Goal: Information Seeking & Learning: Learn about a topic

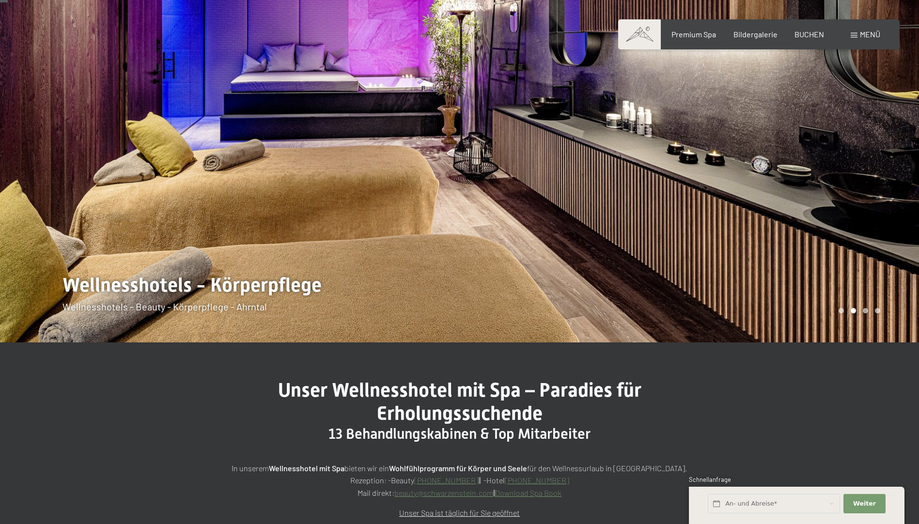
scroll to position [48, 0]
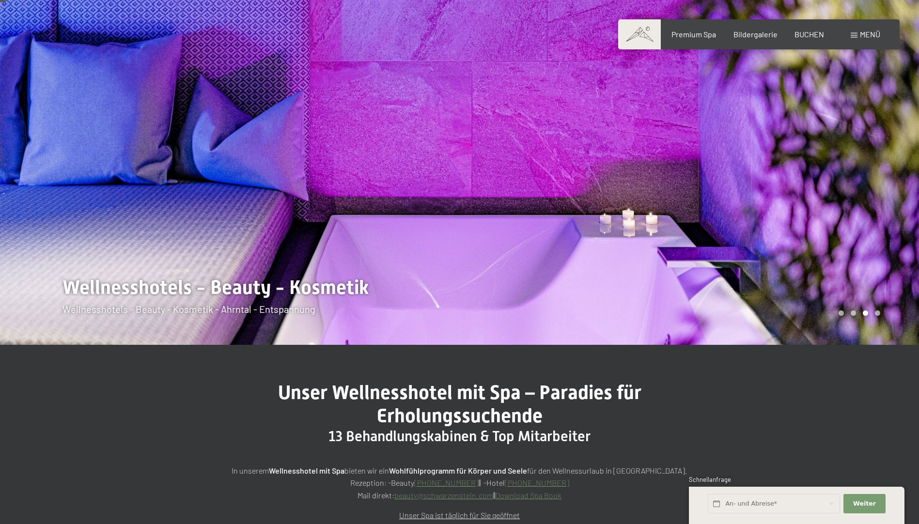
click at [847, 218] on div at bounding box center [690, 148] width 460 height 393
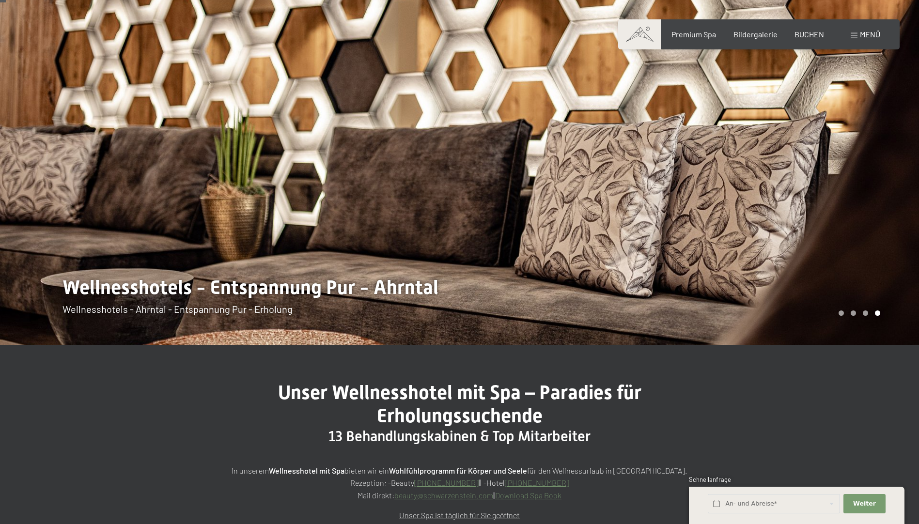
click at [847, 218] on div at bounding box center [690, 148] width 460 height 393
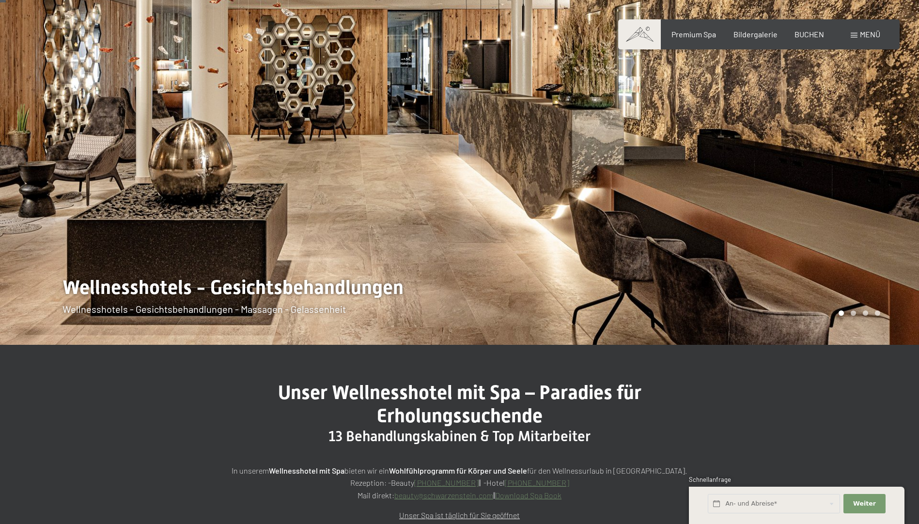
click at [847, 218] on div at bounding box center [690, 148] width 460 height 393
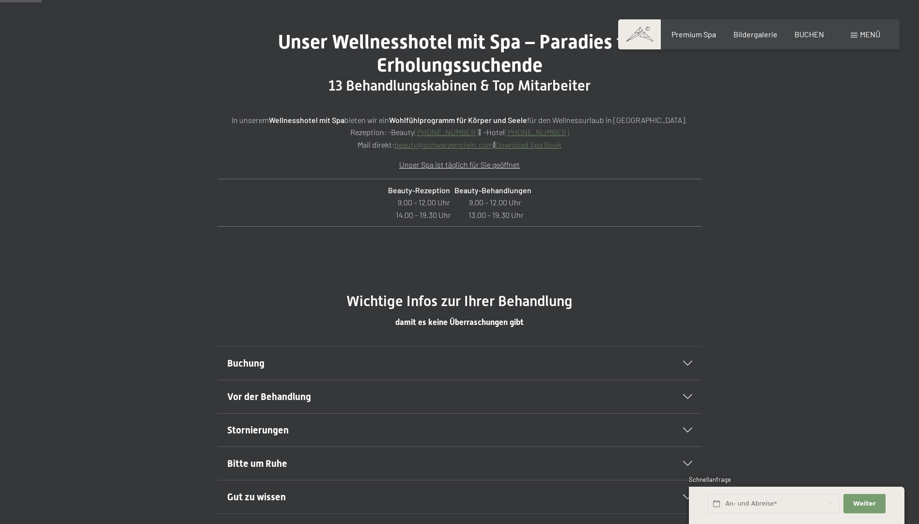
scroll to position [339, 0]
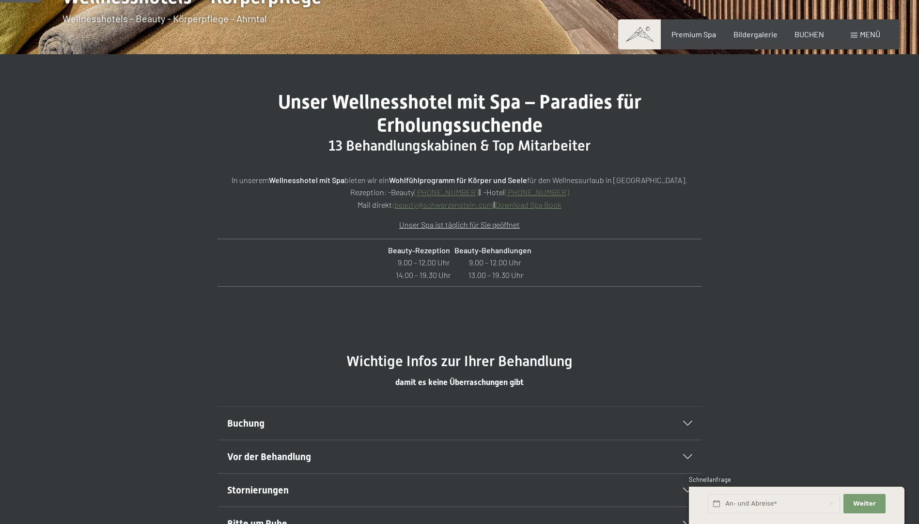
click at [249, 422] on span "Buchung" at bounding box center [245, 424] width 37 height 12
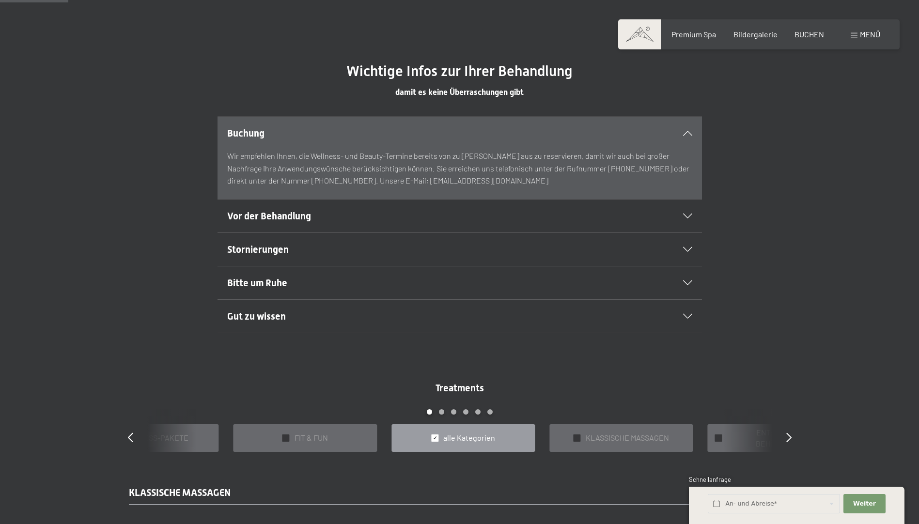
scroll to position [630, 0]
click at [645, 436] on span "KLASSISCHE MASSAGEN" at bounding box center [627, 437] width 83 height 11
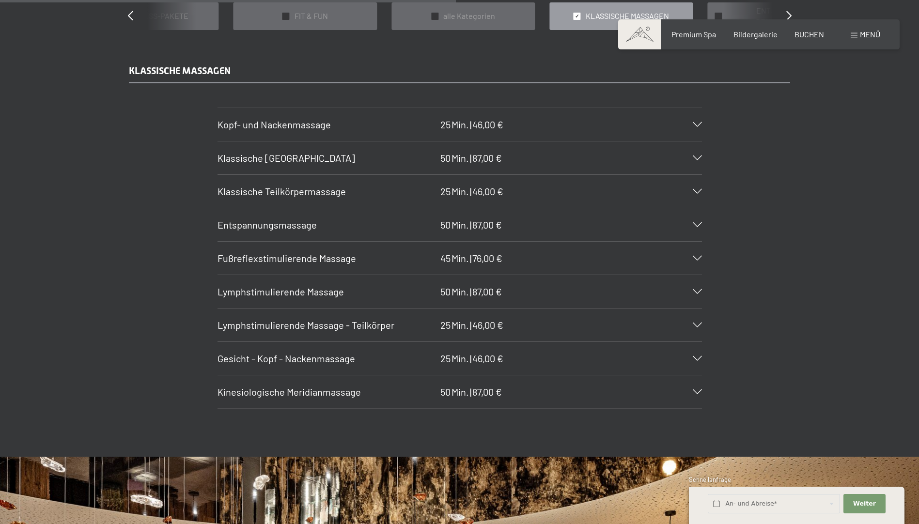
scroll to position [1066, 0]
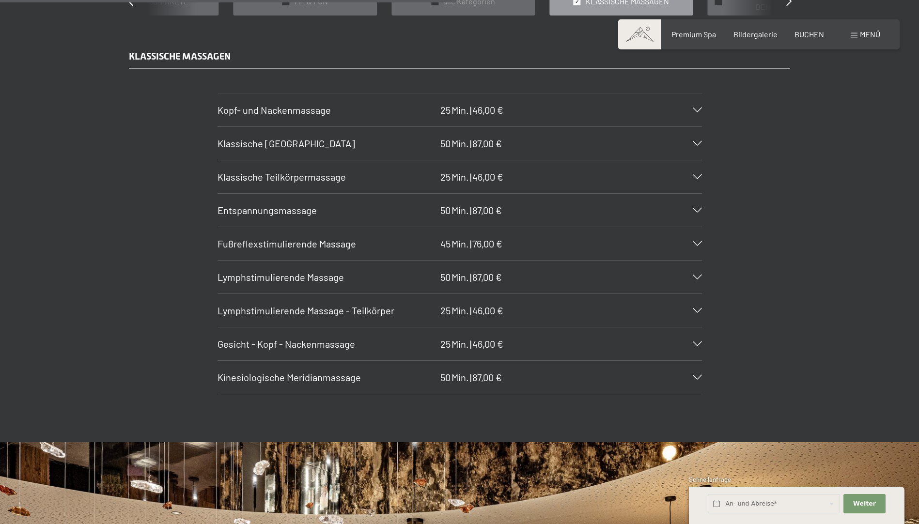
click at [295, 110] on span "Kopf- und Nackenmassage" at bounding box center [274, 110] width 113 height 12
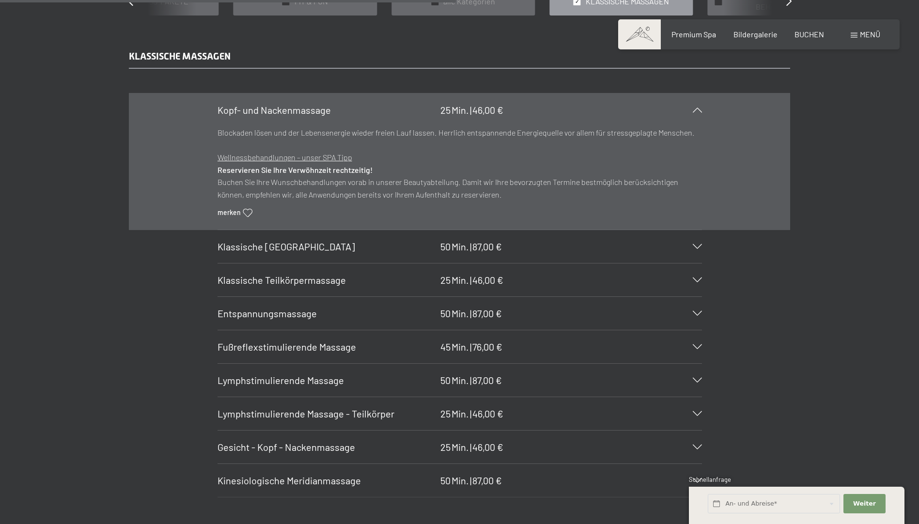
click at [297, 241] on span "Klassische [GEOGRAPHIC_DATA]" at bounding box center [287, 247] width 138 height 12
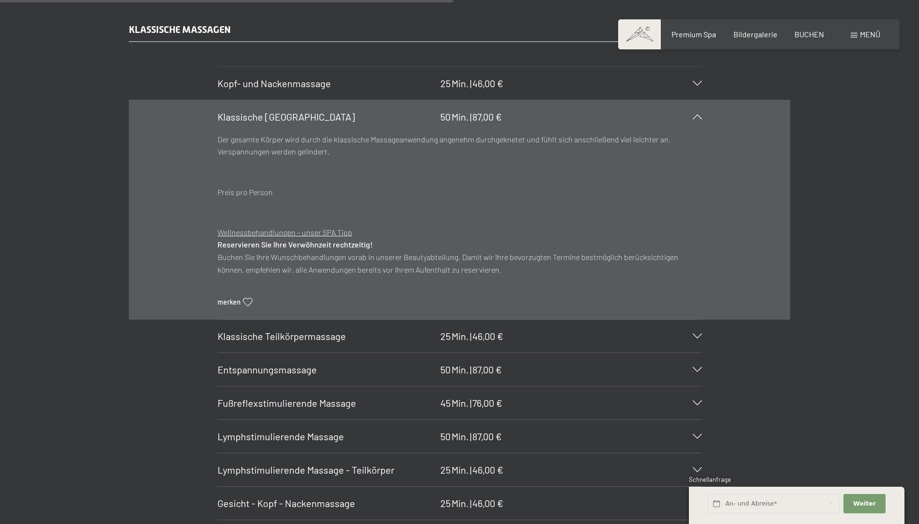
scroll to position [969, 0]
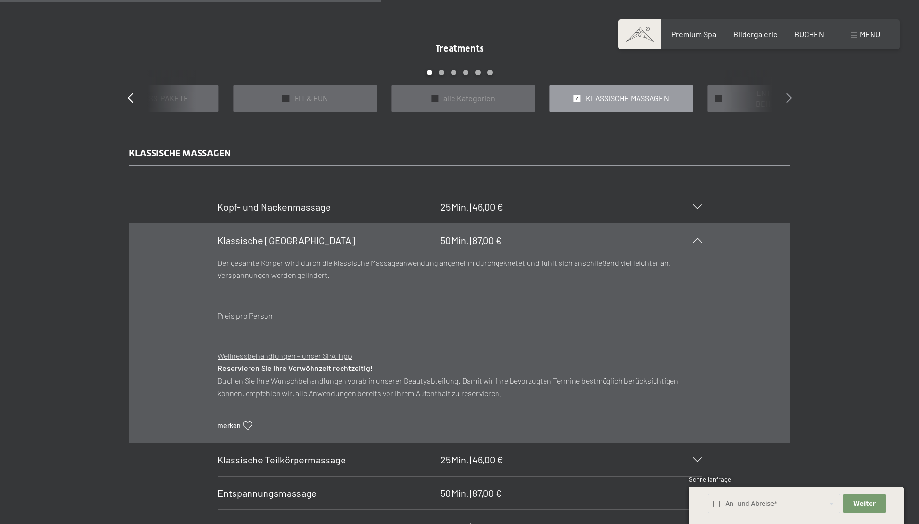
click at [788, 93] on icon at bounding box center [788, 98] width 5 height 10
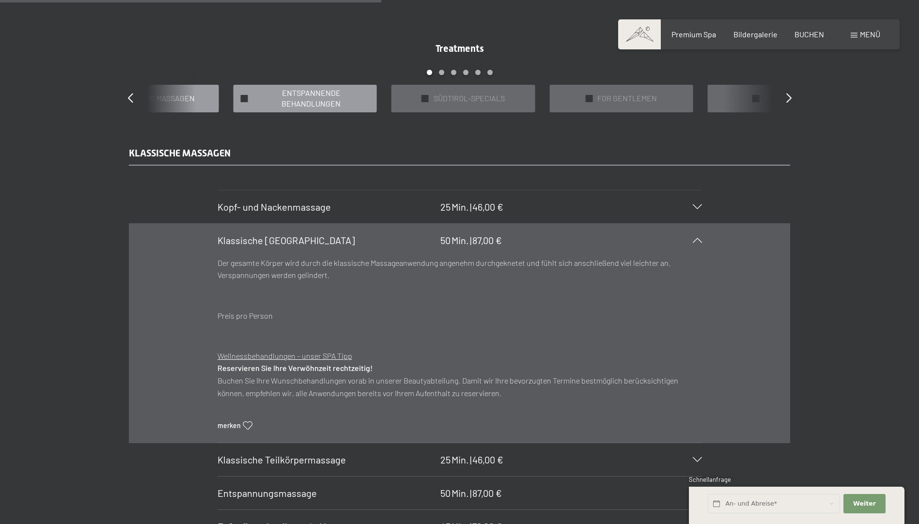
click at [302, 94] on span "ENTSPANNENDE BEHANDLUNGEN" at bounding box center [311, 99] width 117 height 22
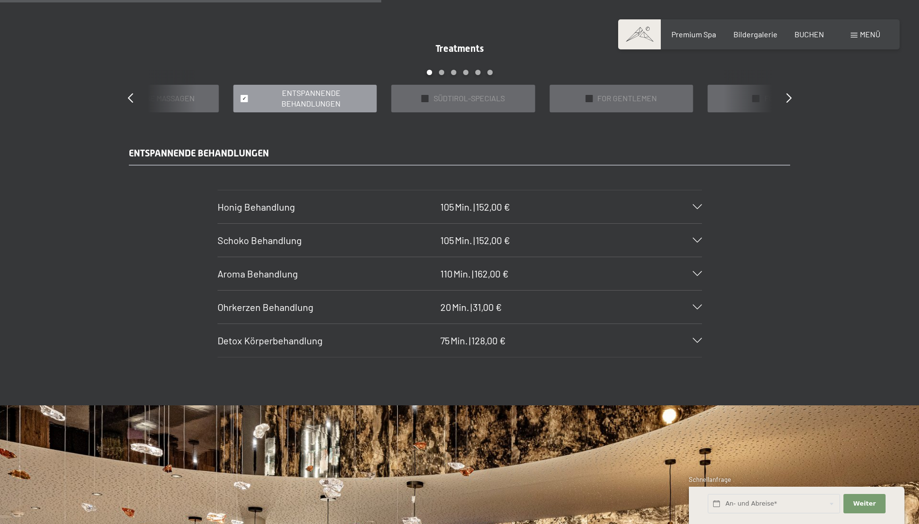
click at [289, 240] on span "Schoko Behandlung" at bounding box center [260, 241] width 84 height 12
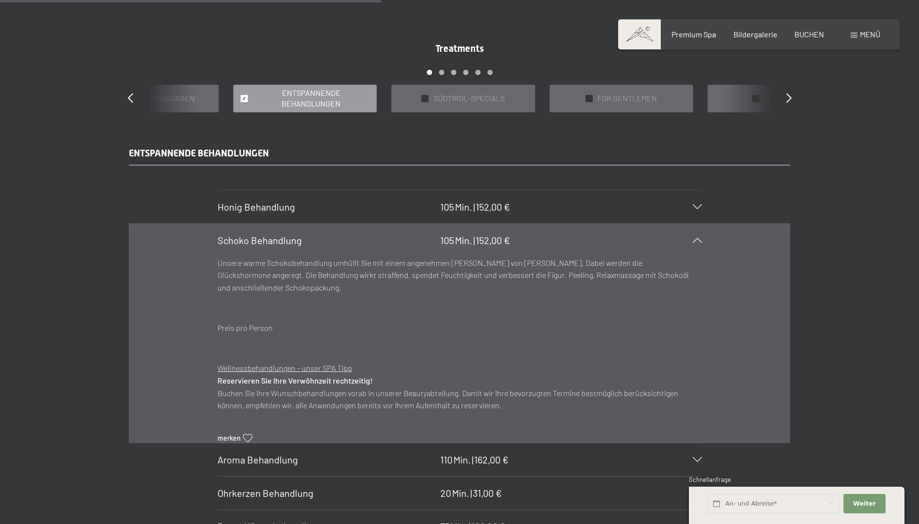
click at [255, 202] on span "Honig Behandlung" at bounding box center [257, 207] width 78 height 12
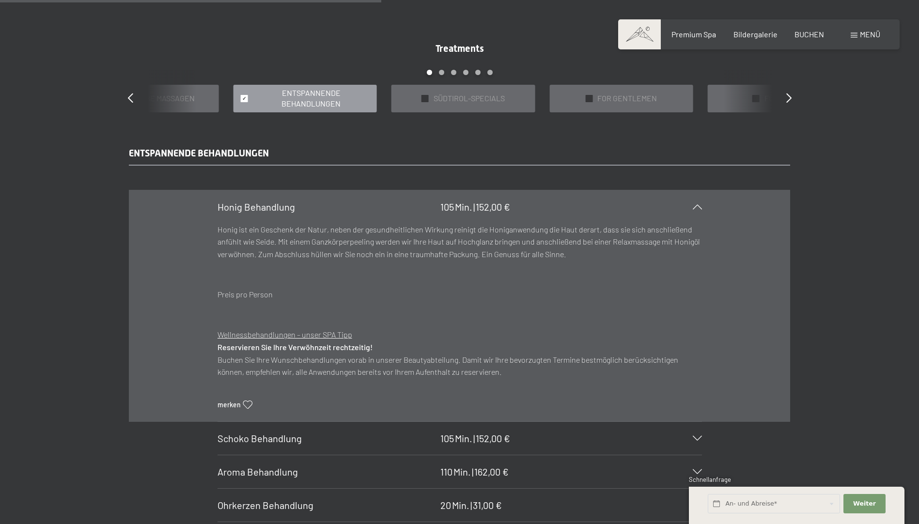
click at [332, 94] on span "ENTSPANNENDE BEHANDLUNGEN" at bounding box center [311, 99] width 117 height 22
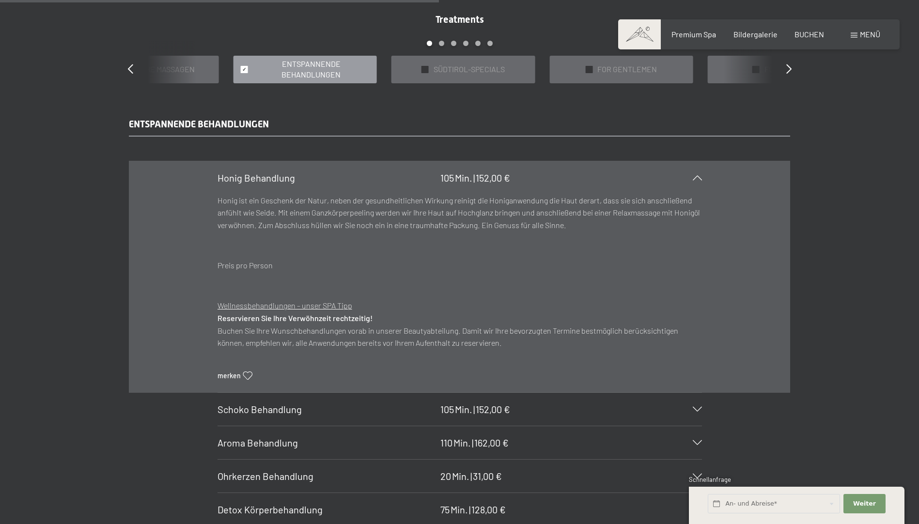
scroll to position [824, 0]
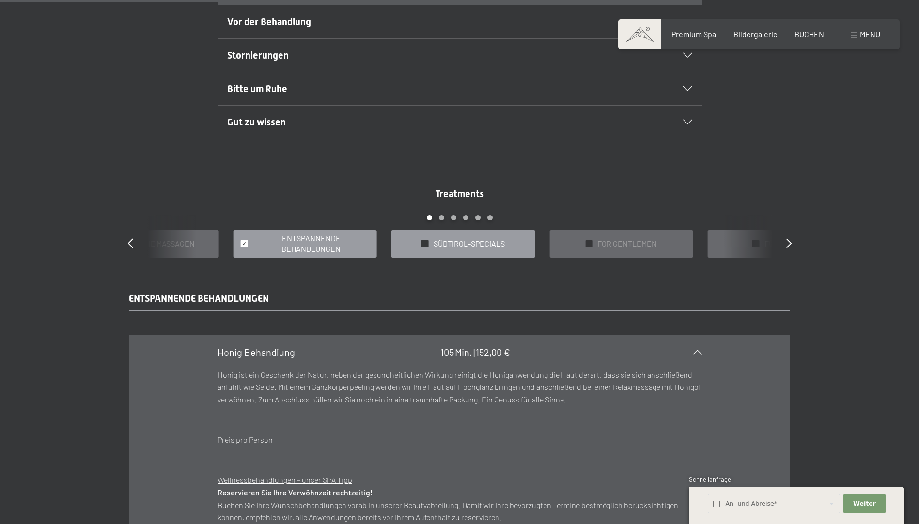
click at [480, 241] on span "SÜDTIROL-SPECIALS" at bounding box center [469, 243] width 71 height 11
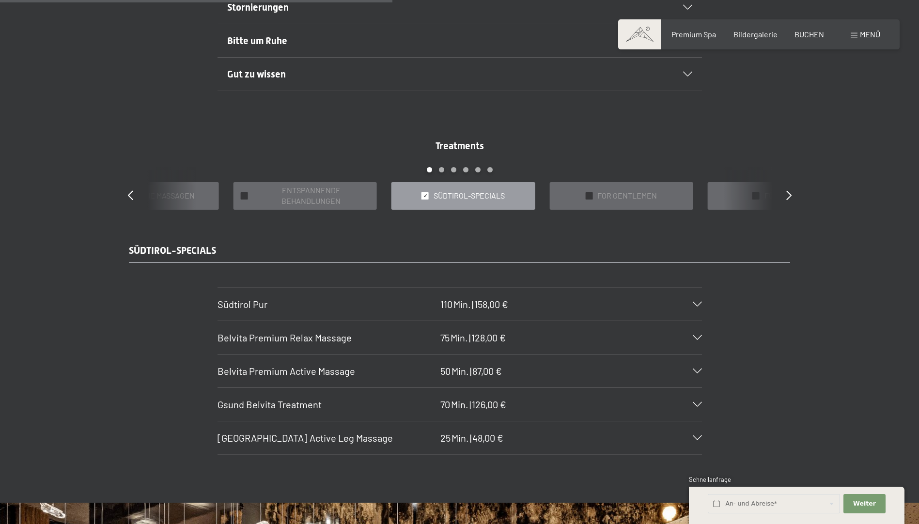
scroll to position [872, 0]
click at [240, 302] on span "Südtirol Pur" at bounding box center [243, 304] width 50 height 12
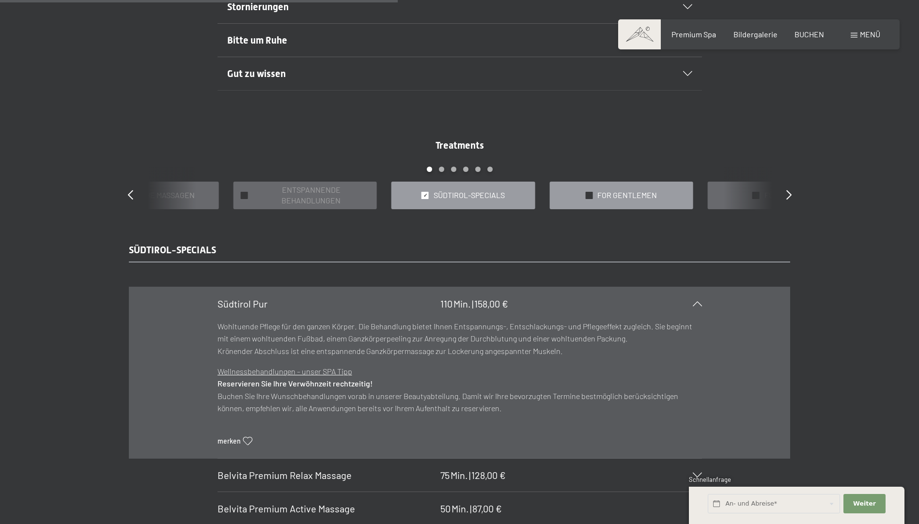
click at [679, 195] on div "✓ FOR GENTLEMEN" at bounding box center [620, 196] width 143 height 28
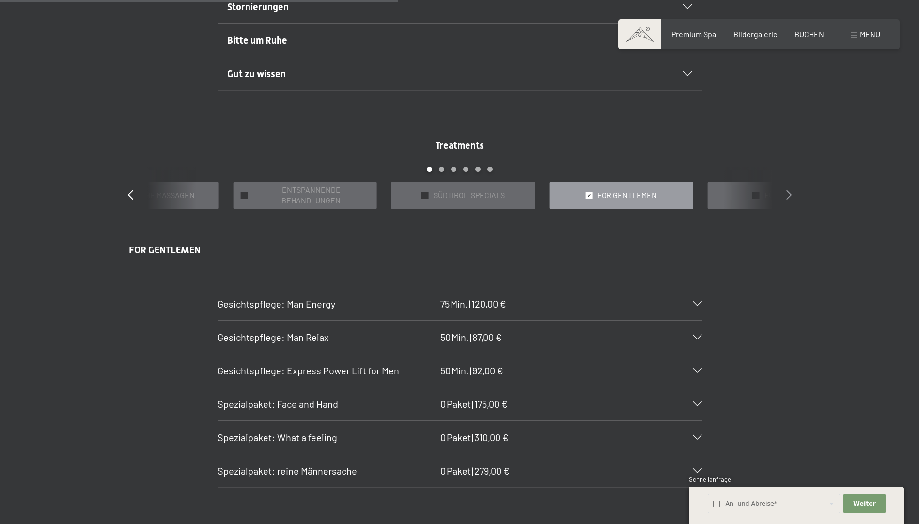
click at [787, 193] on icon at bounding box center [788, 195] width 5 height 10
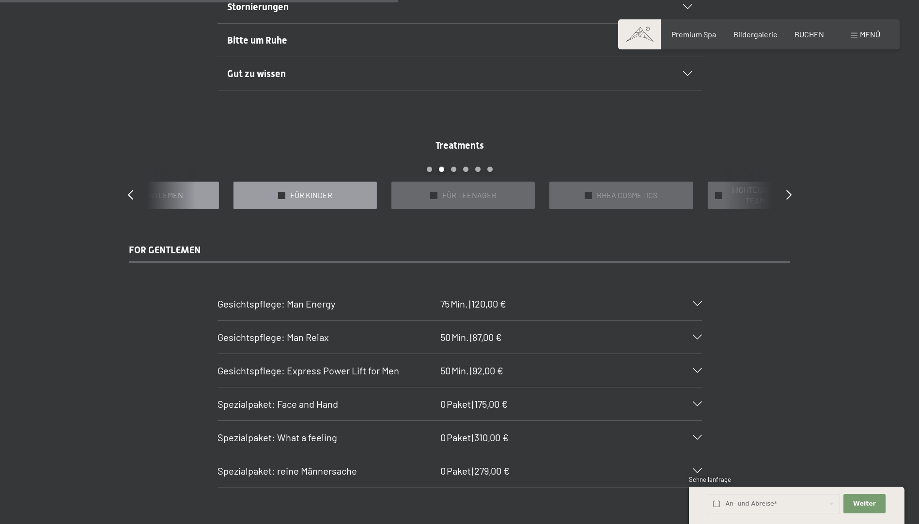
click at [352, 195] on div "✓ FÜR KINDER" at bounding box center [305, 196] width 143 height 28
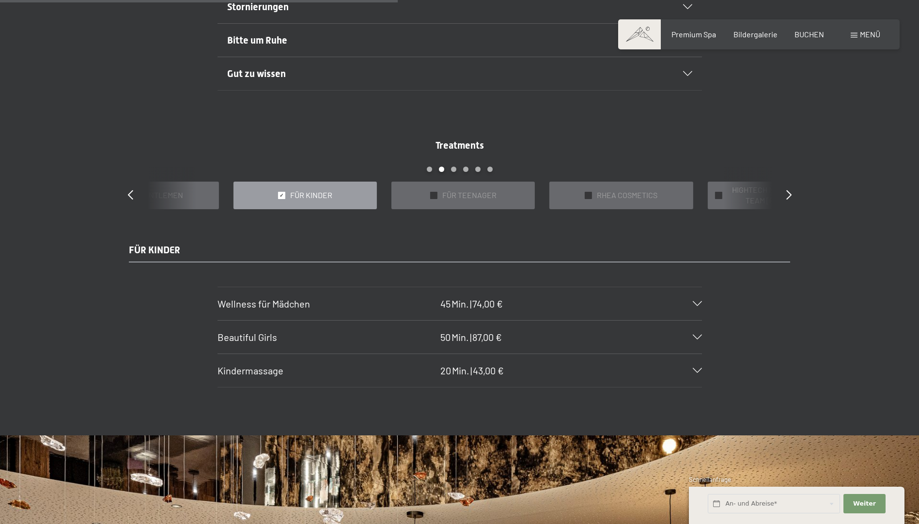
click at [268, 336] on span "Beautiful Girls" at bounding box center [248, 337] width 60 height 12
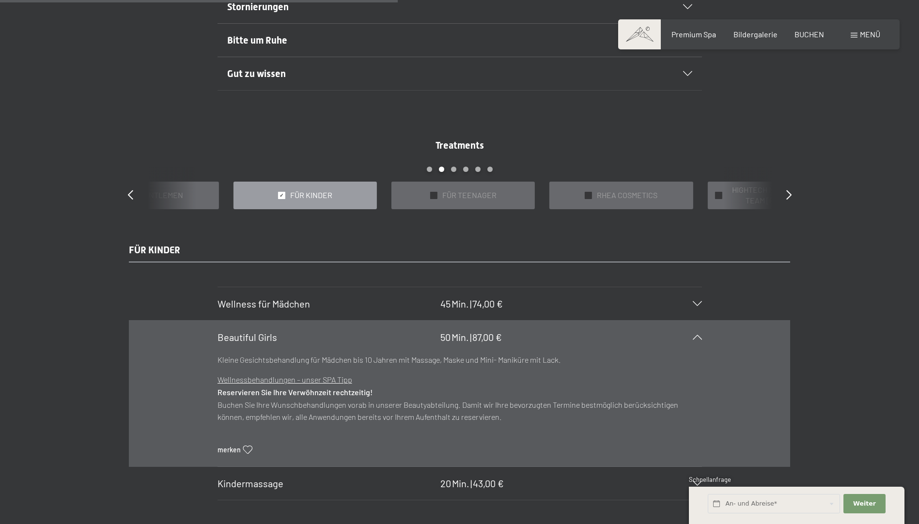
click at [269, 303] on span "Wellness für Mädchen" at bounding box center [264, 304] width 93 height 12
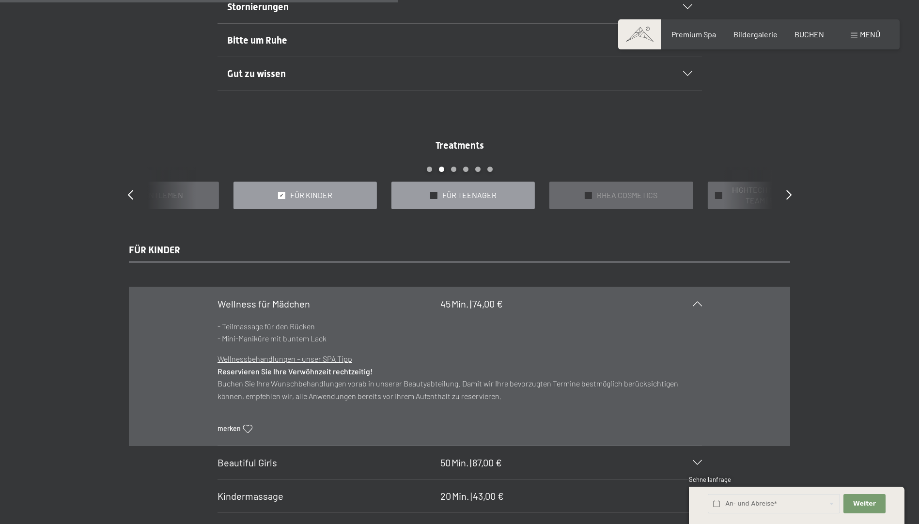
click at [483, 189] on div "✓ FÜR TEENAGER" at bounding box center [463, 196] width 143 height 28
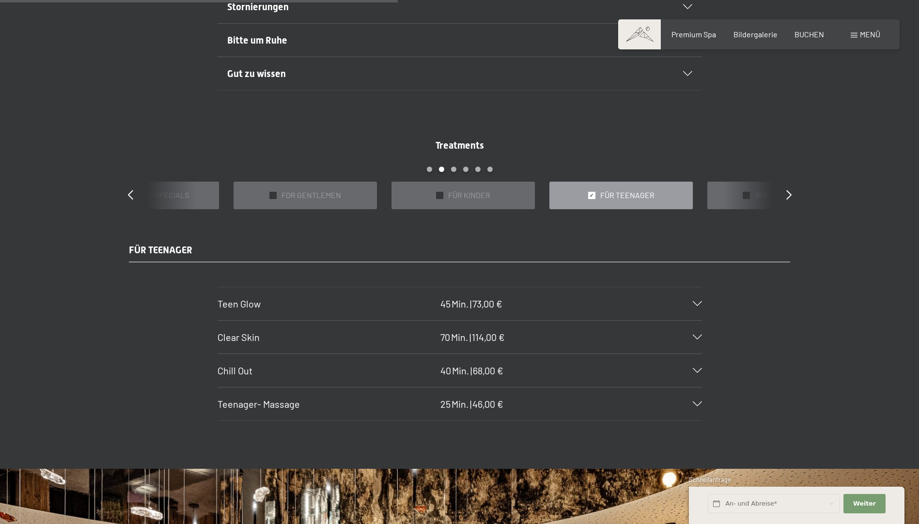
click at [257, 300] on span "Teen Glow" at bounding box center [239, 304] width 43 height 12
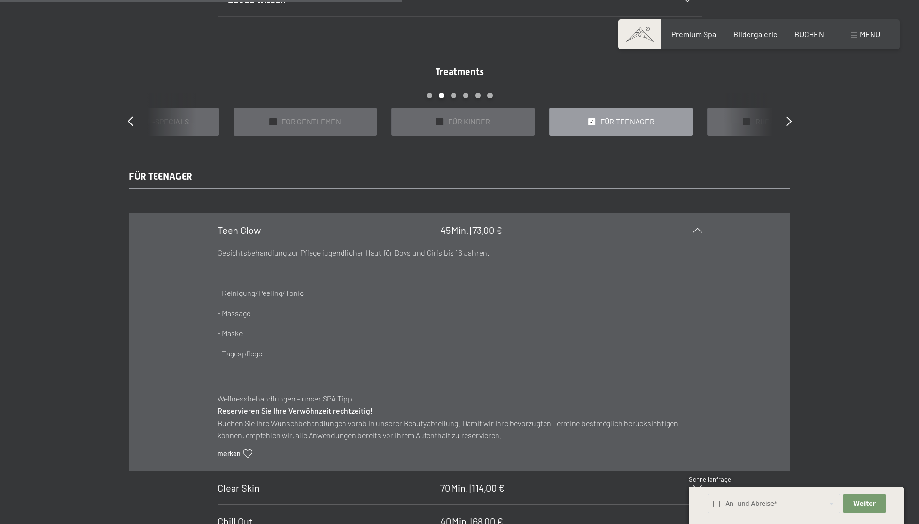
scroll to position [1018, 0]
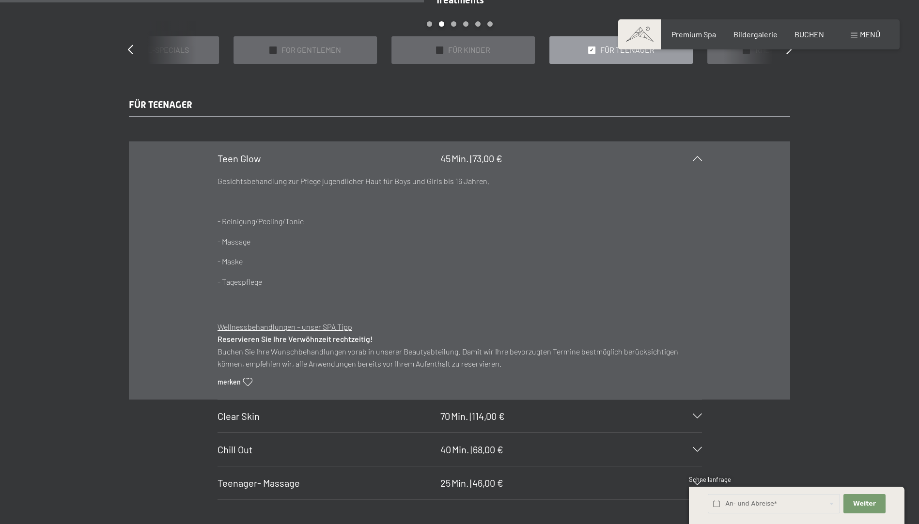
click at [250, 412] on span "Clear Skin" at bounding box center [239, 416] width 42 height 12
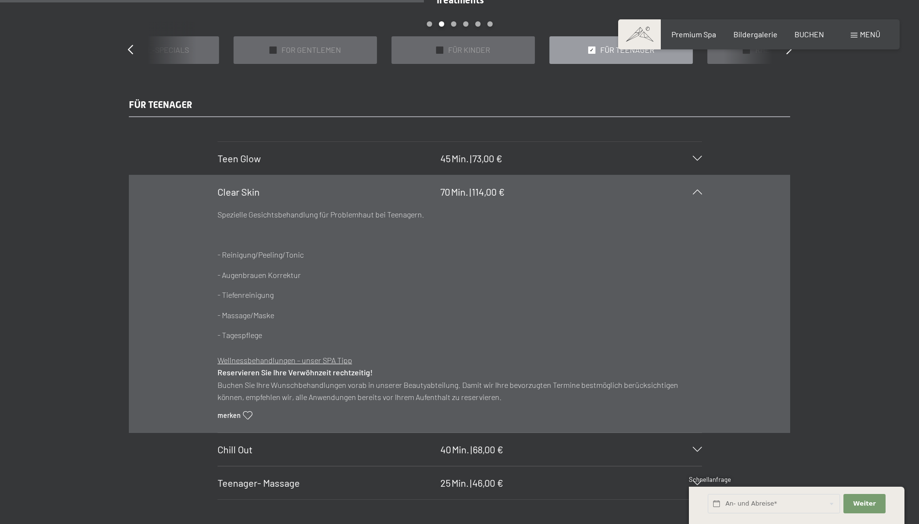
click at [239, 449] on span "Chill Out" at bounding box center [235, 450] width 35 height 12
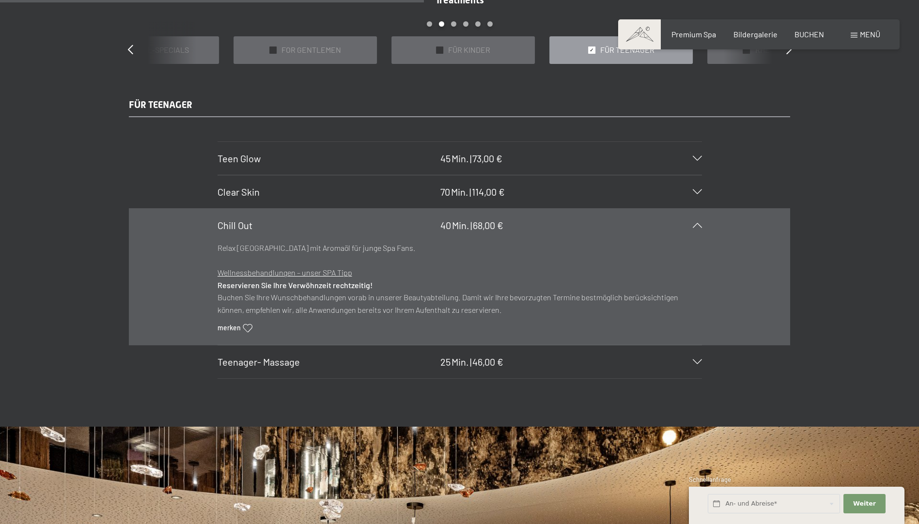
click at [297, 362] on span "Teenager- Massage" at bounding box center [259, 362] width 82 height 12
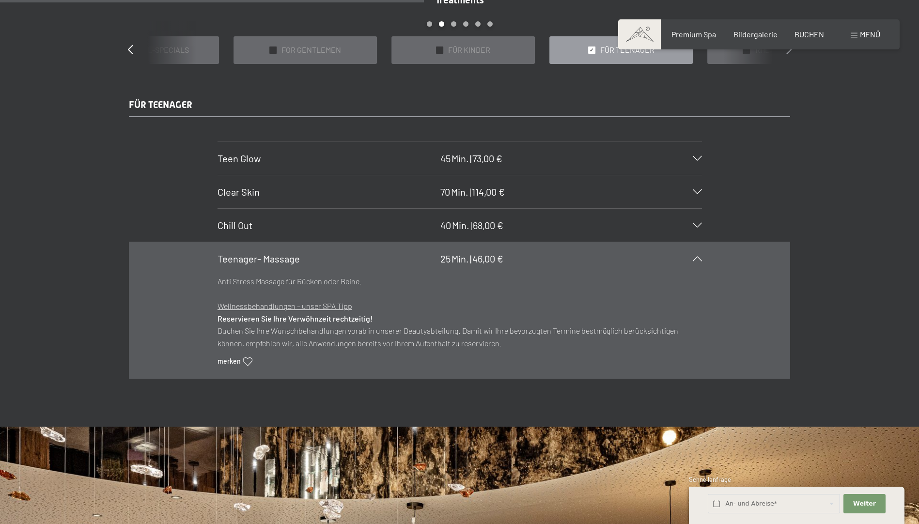
click at [787, 51] on icon at bounding box center [788, 50] width 5 height 10
click at [789, 54] on icon at bounding box center [788, 50] width 5 height 10
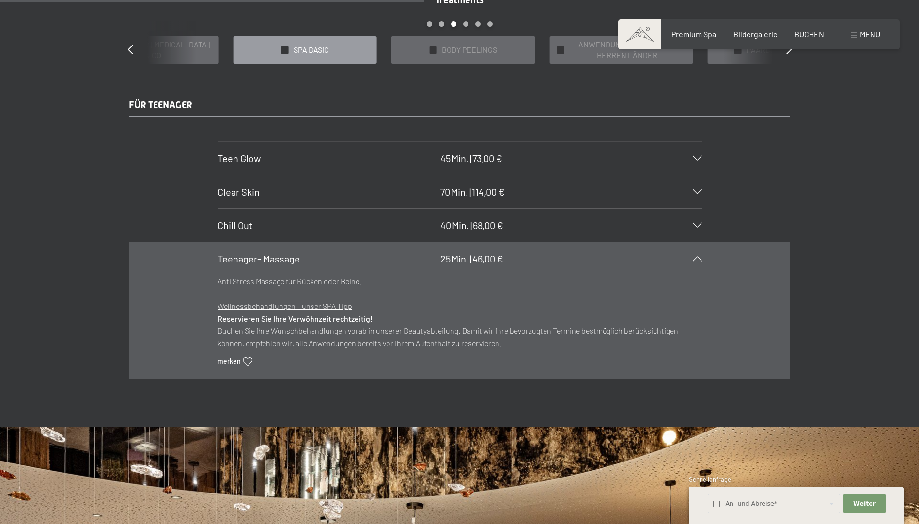
click at [314, 48] on span "SPA BASIC" at bounding box center [311, 50] width 35 height 11
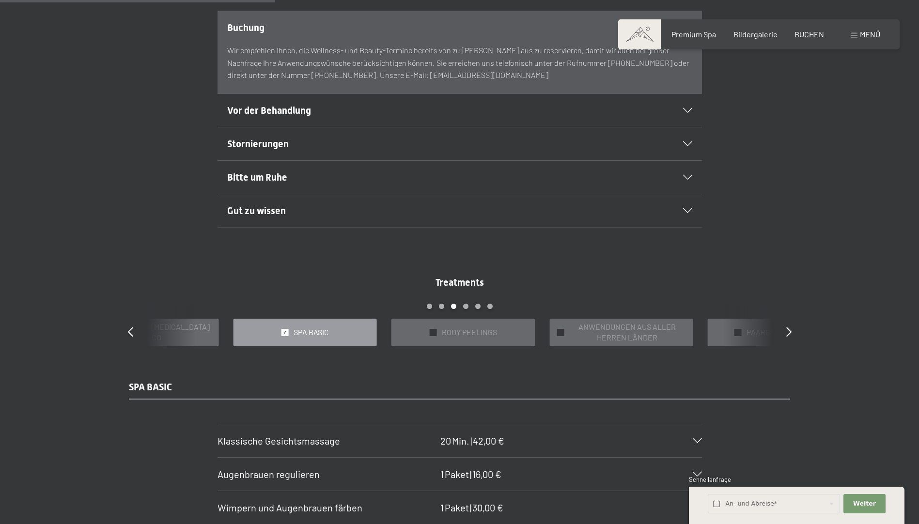
scroll to position [727, 0]
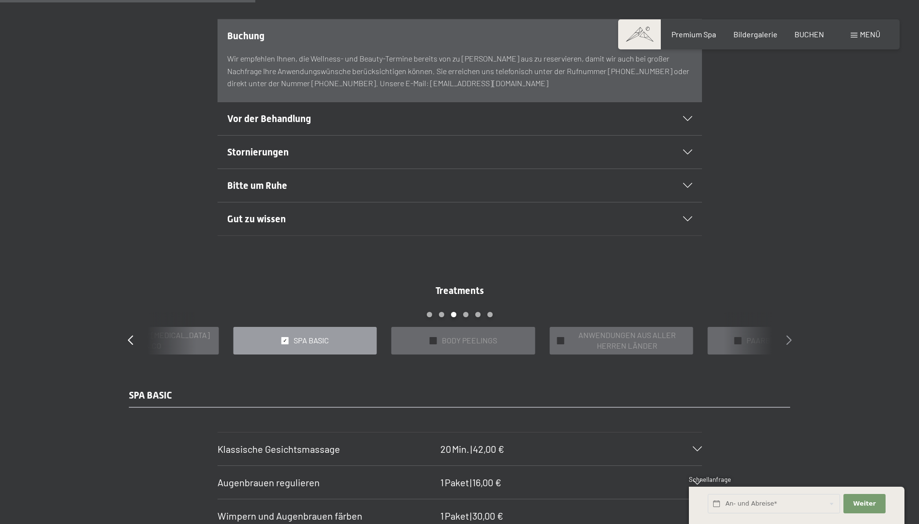
click at [788, 339] on icon at bounding box center [788, 340] width 5 height 10
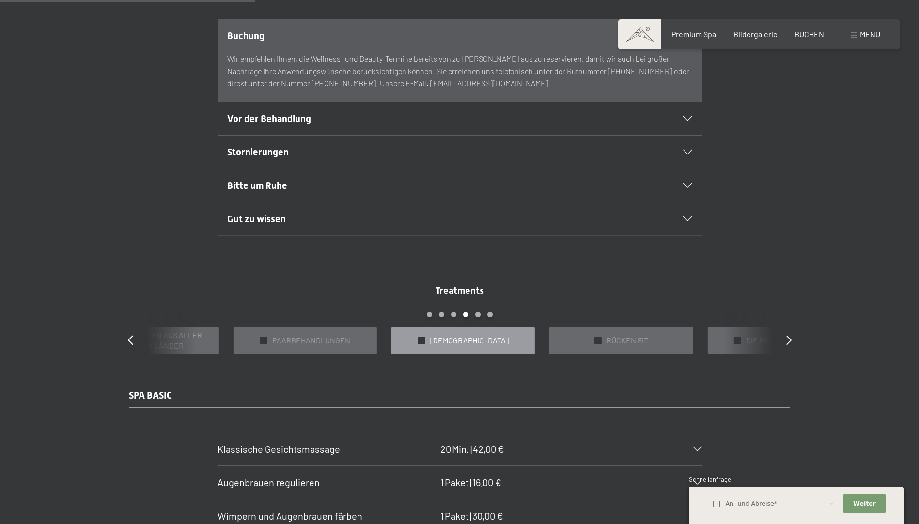
click at [500, 340] on div "✓ [DEMOGRAPHIC_DATA]" at bounding box center [463, 341] width 143 height 28
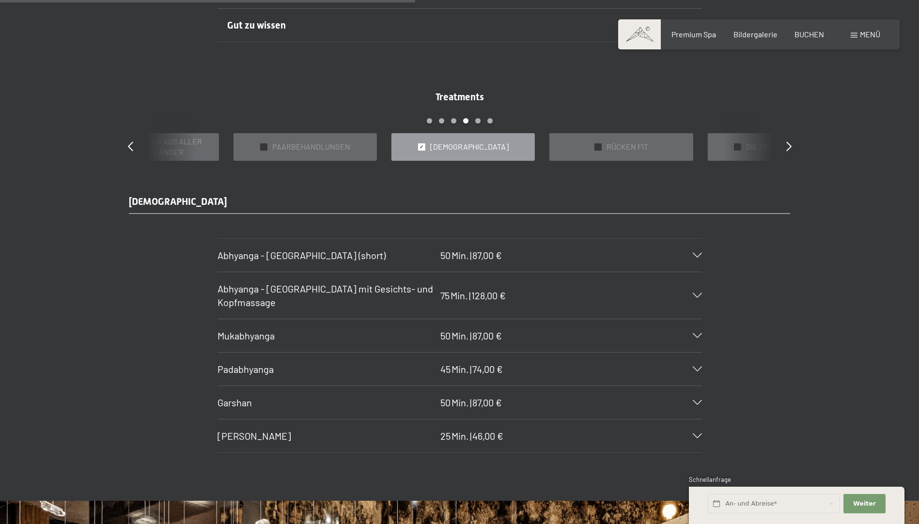
scroll to position [969, 0]
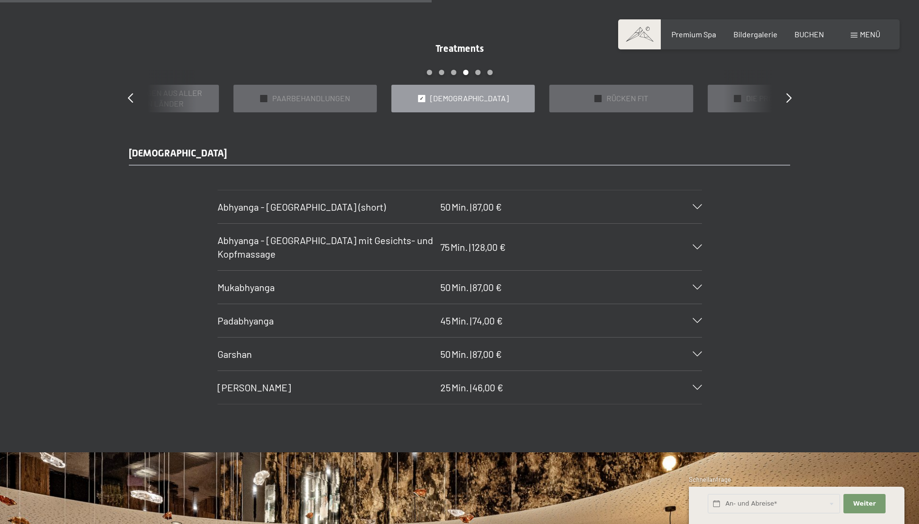
click at [238, 388] on span "[PERSON_NAME]" at bounding box center [255, 388] width 74 height 12
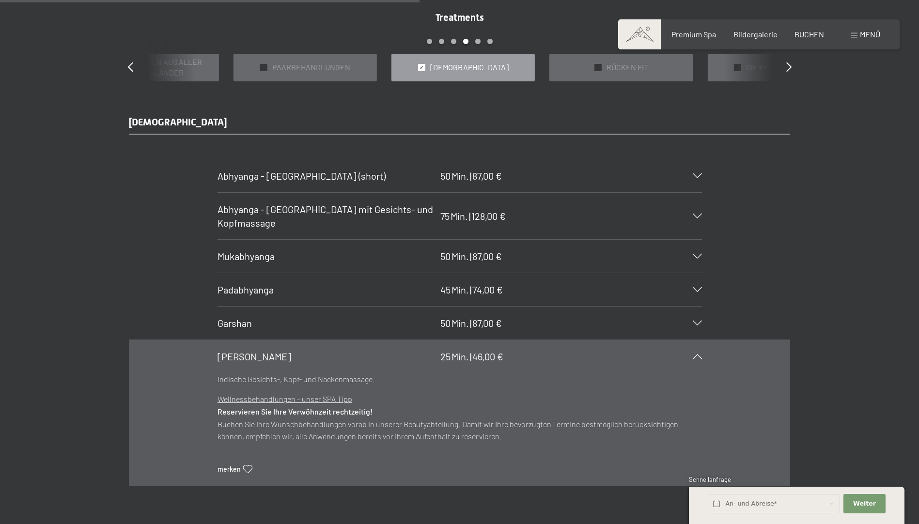
scroll to position [1018, 0]
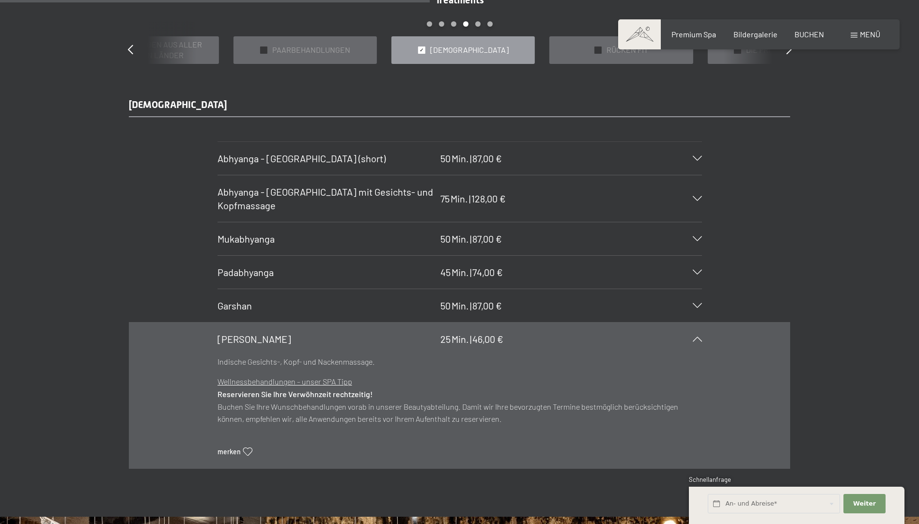
click at [261, 238] on span "Mukabhyanga" at bounding box center [246, 239] width 57 height 12
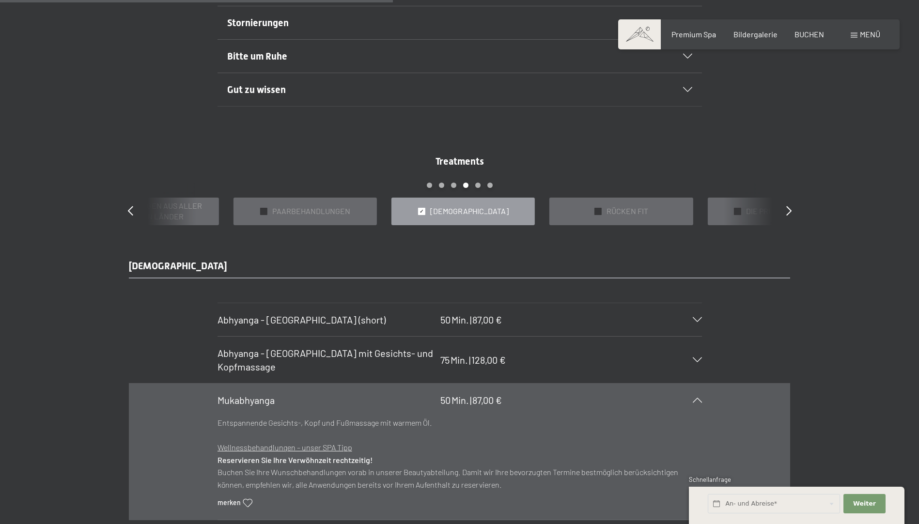
scroll to position [824, 0]
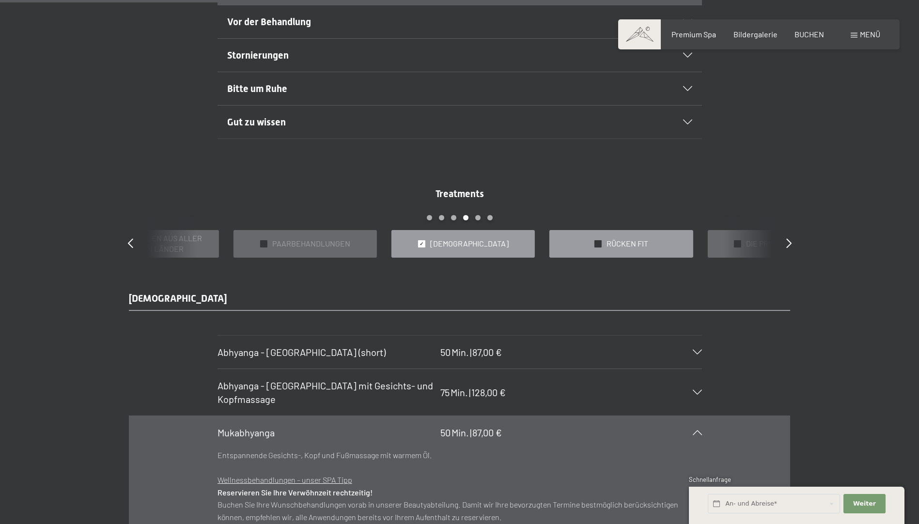
click at [675, 246] on div "✓ RÜCKEN FIT" at bounding box center [620, 244] width 143 height 28
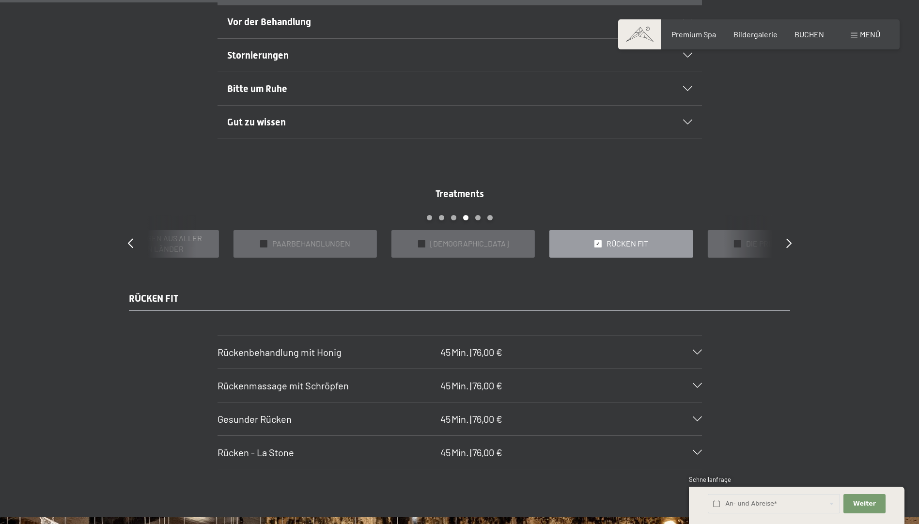
scroll to position [872, 0]
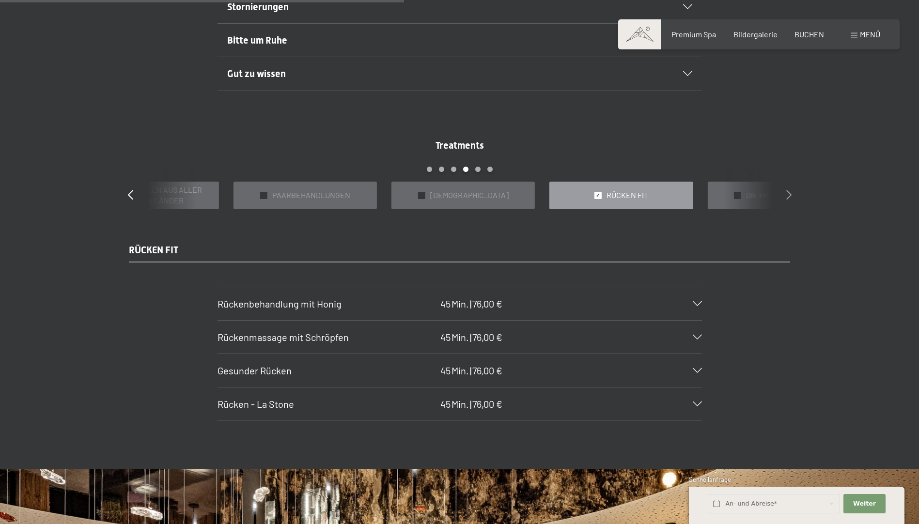
click at [791, 190] on icon at bounding box center [788, 195] width 5 height 10
click at [649, 197] on span "BÄDER & PACKUNGEN" at bounding box center [627, 195] width 77 height 11
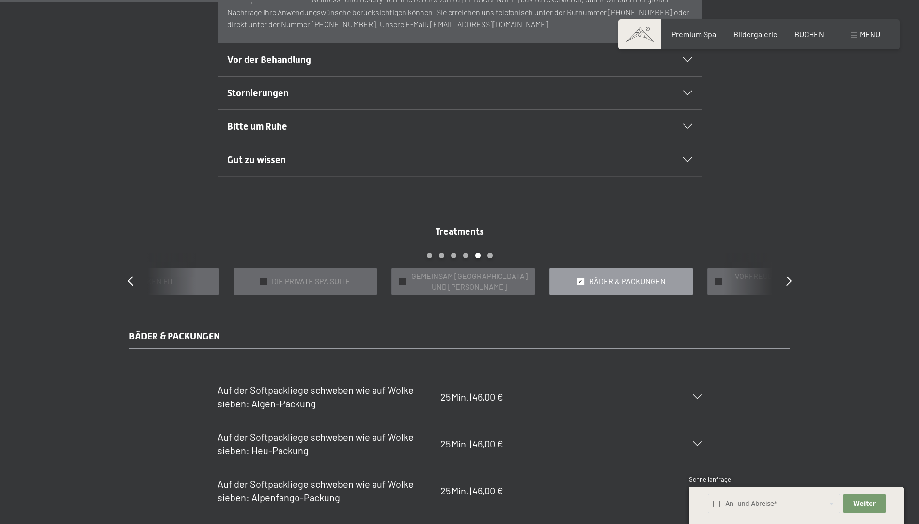
scroll to position [727, 0]
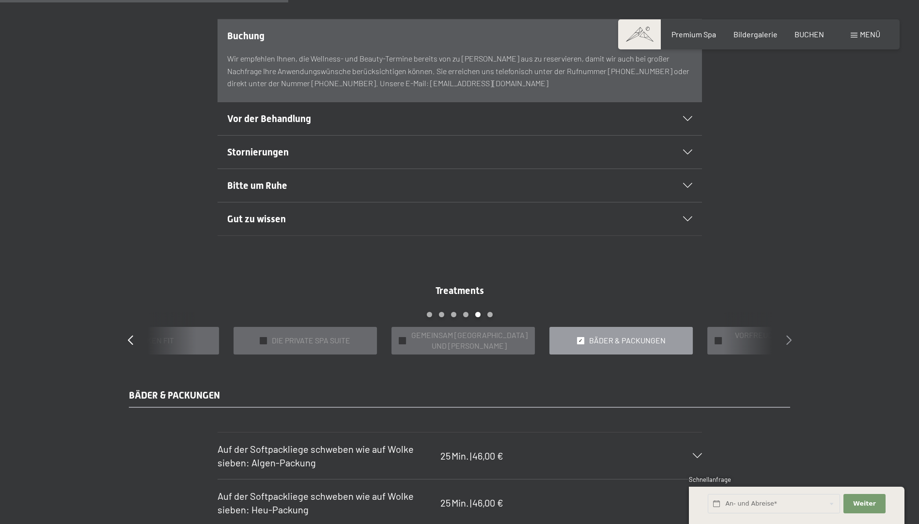
click at [788, 343] on icon at bounding box center [788, 340] width 5 height 10
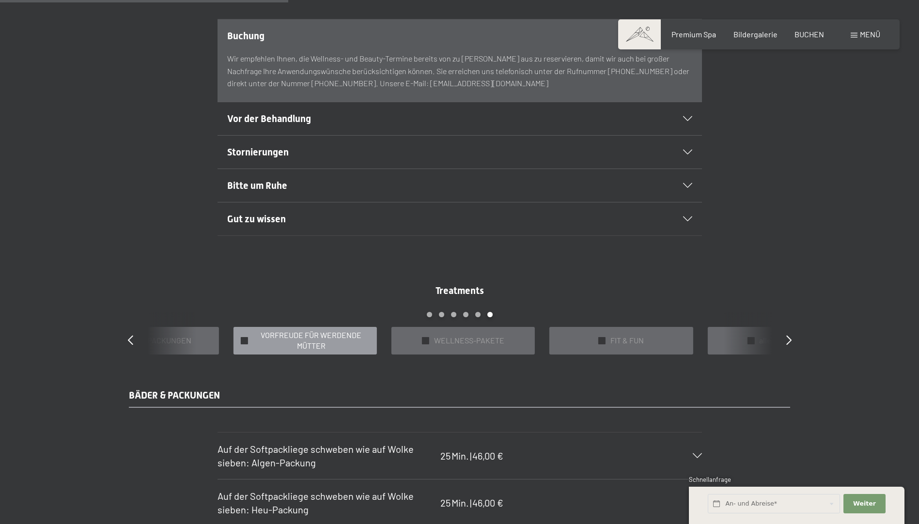
click at [318, 335] on span "VORFREUDE FÜR WERDENDE MÜTTER" at bounding box center [311, 341] width 117 height 22
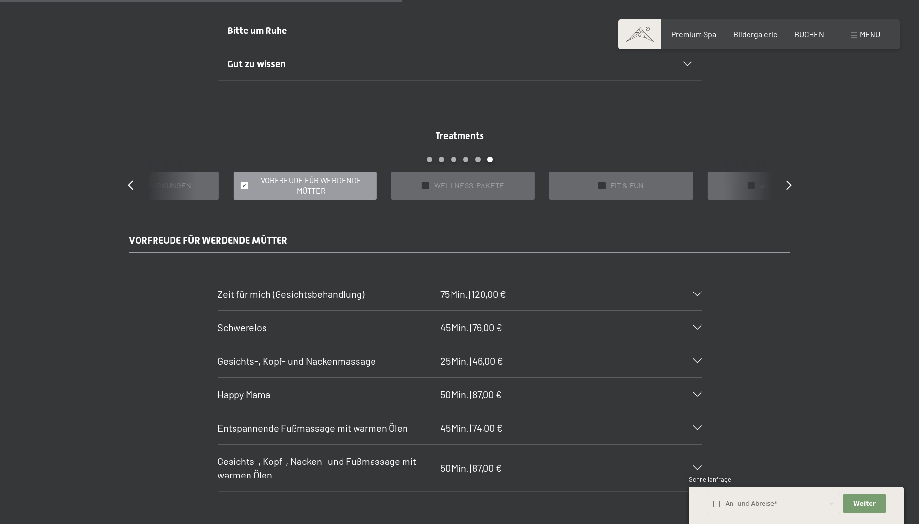
scroll to position [824, 0]
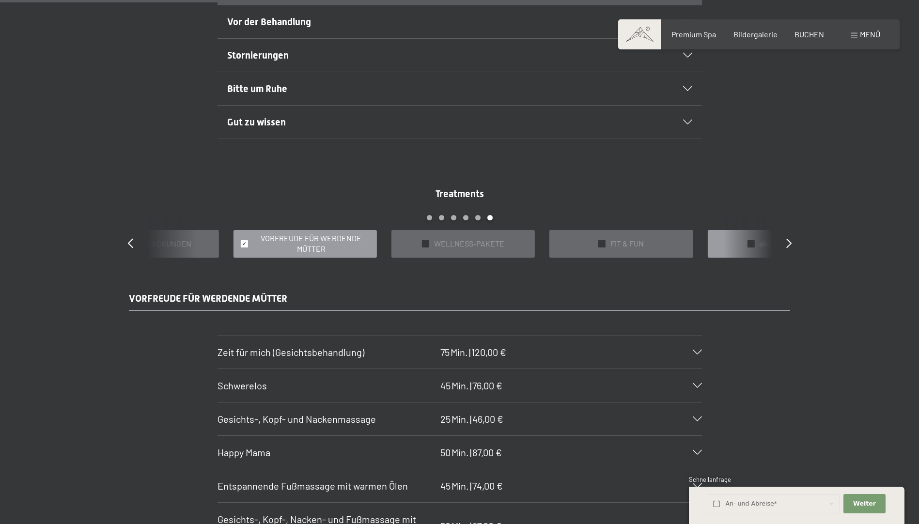
click at [720, 239] on div "✓ alle Kategorien" at bounding box center [778, 244] width 143 height 28
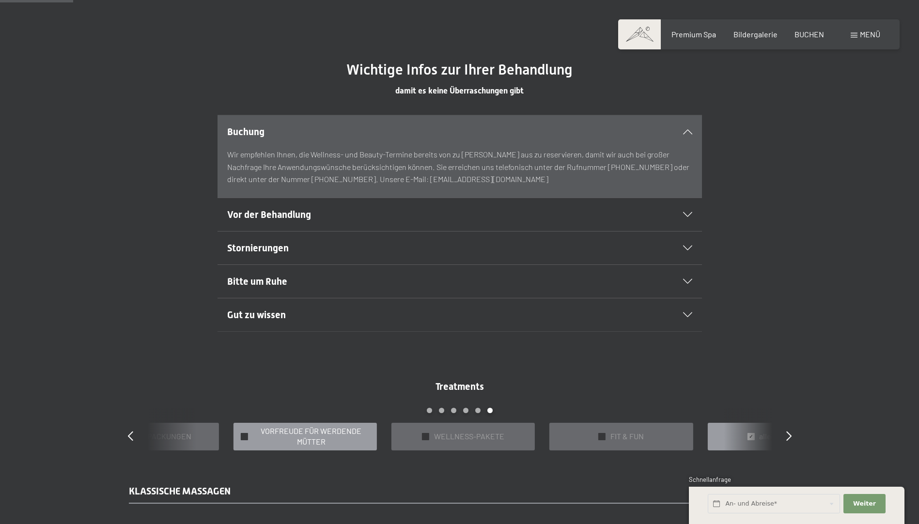
scroll to position [630, 0]
